Goal: Obtain resource: Download file/media

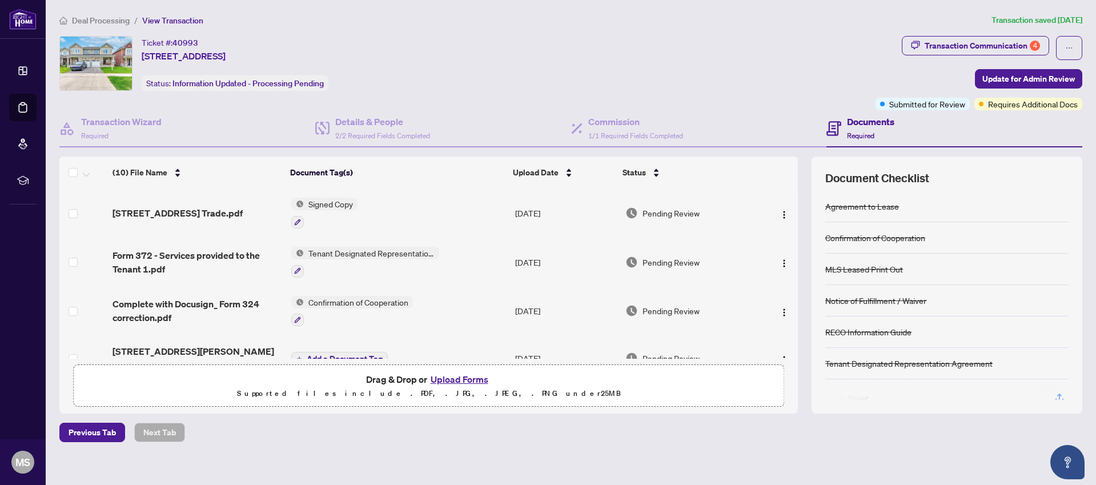
scroll to position [22, 0]
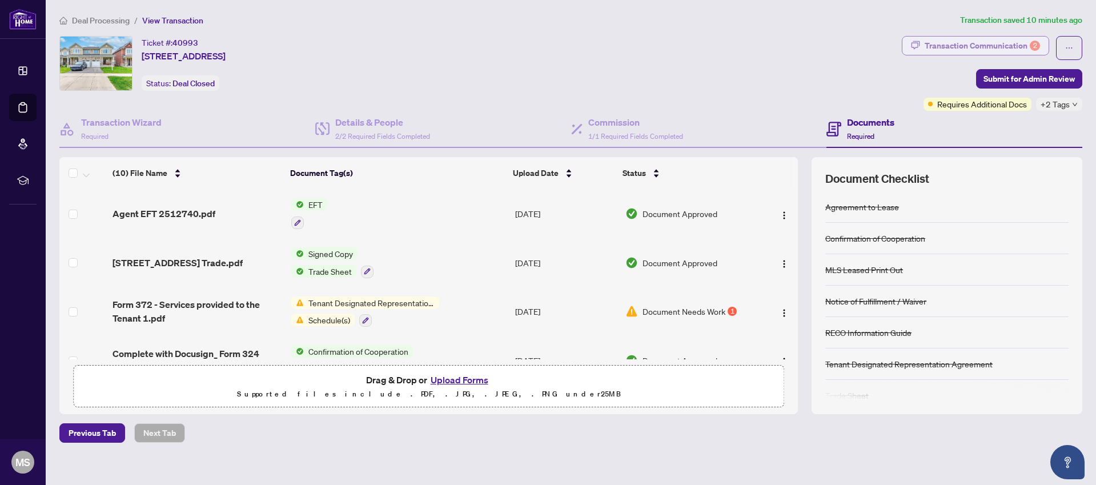
click at [988, 46] on div "Transaction Communication 2" at bounding box center [982, 46] width 115 height 18
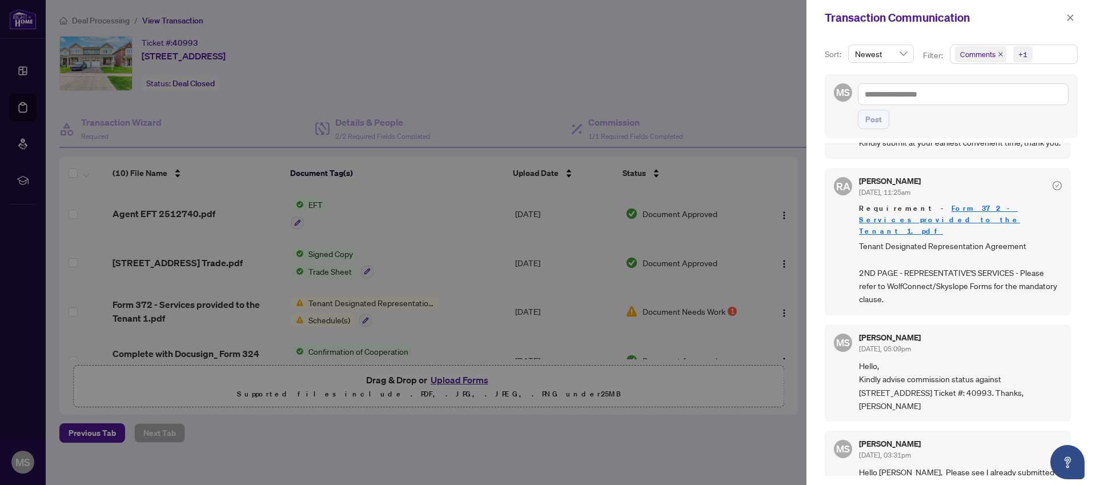
scroll to position [409, 0]
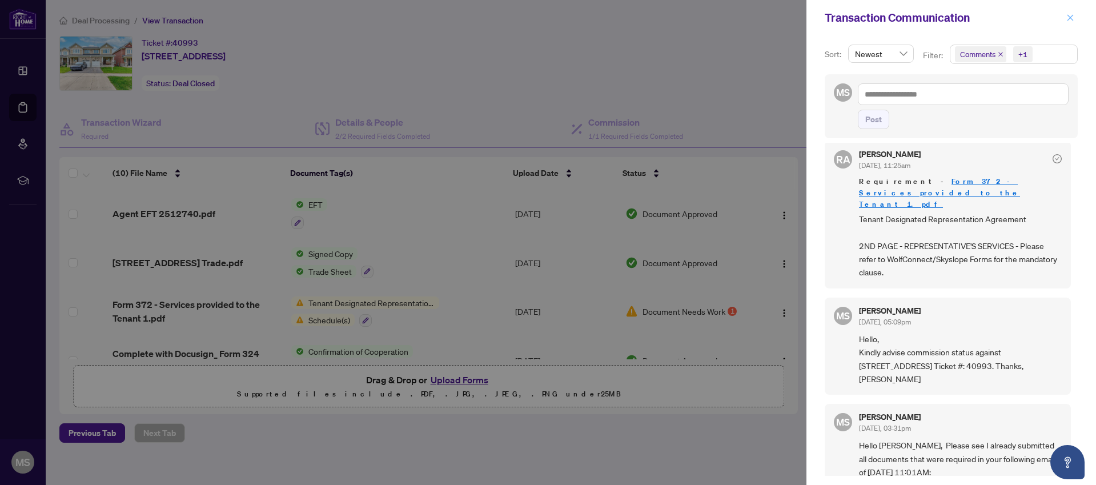
click at [1071, 16] on icon "close" at bounding box center [1070, 17] width 6 height 6
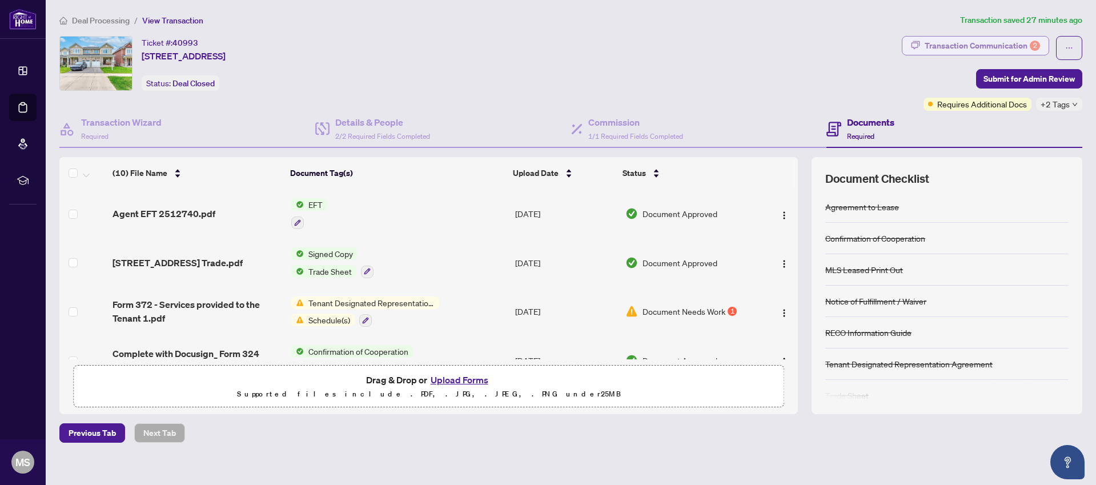
click at [1015, 41] on div "Transaction Communication 2" at bounding box center [982, 46] width 115 height 18
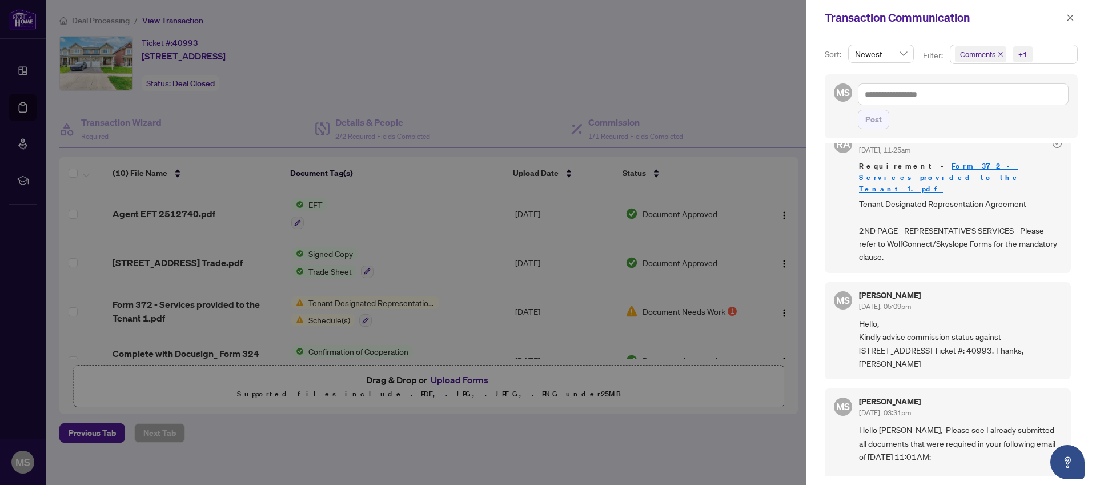
scroll to position [425, 0]
click at [981, 178] on link "Form 372 - Services provided to the Tenant 1.pdf" at bounding box center [939, 176] width 161 height 33
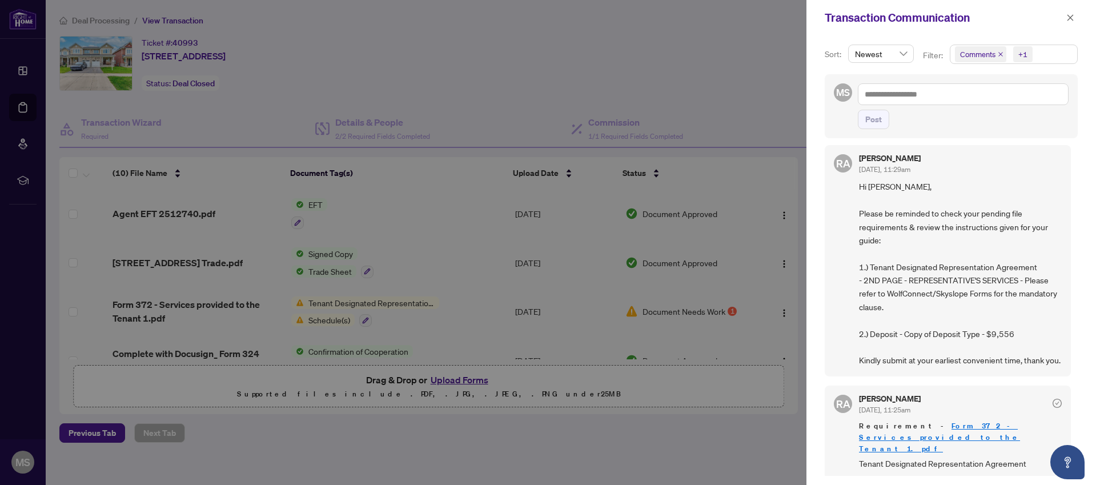
scroll to position [0, 0]
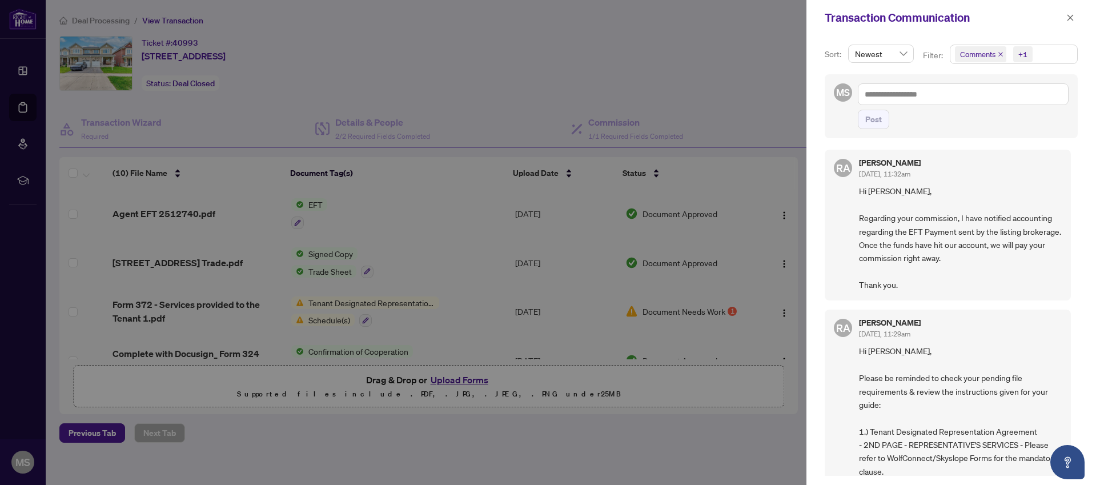
click at [1068, 15] on icon "close" at bounding box center [1070, 18] width 8 height 8
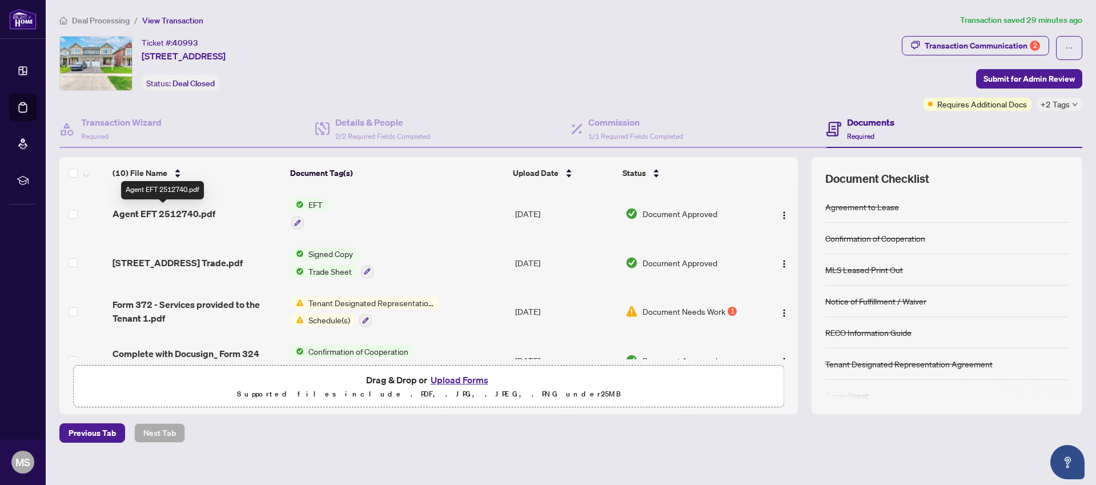
click at [171, 214] on span "Agent EFT 2512740.pdf" at bounding box center [163, 214] width 103 height 14
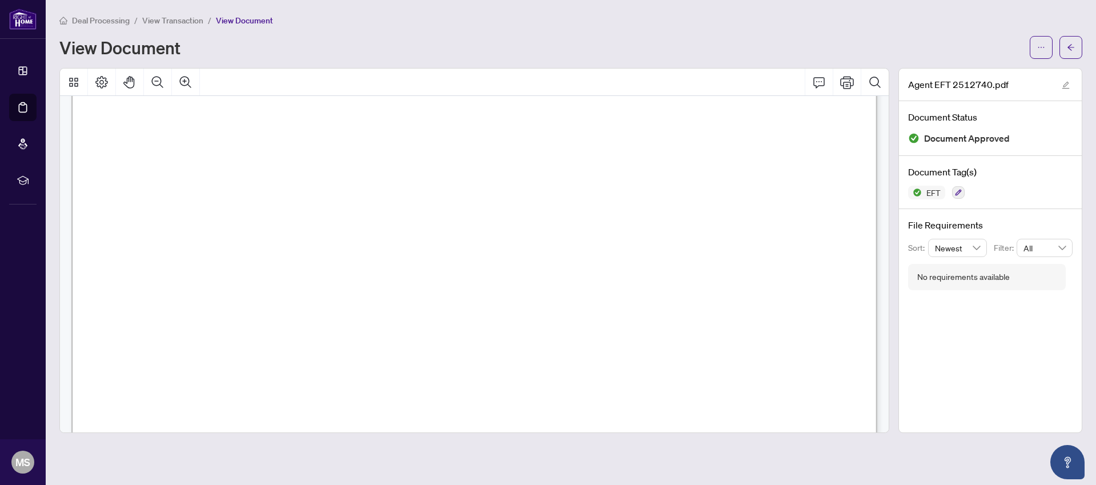
scroll to position [0, 1]
